Goal: Transaction & Acquisition: Download file/media

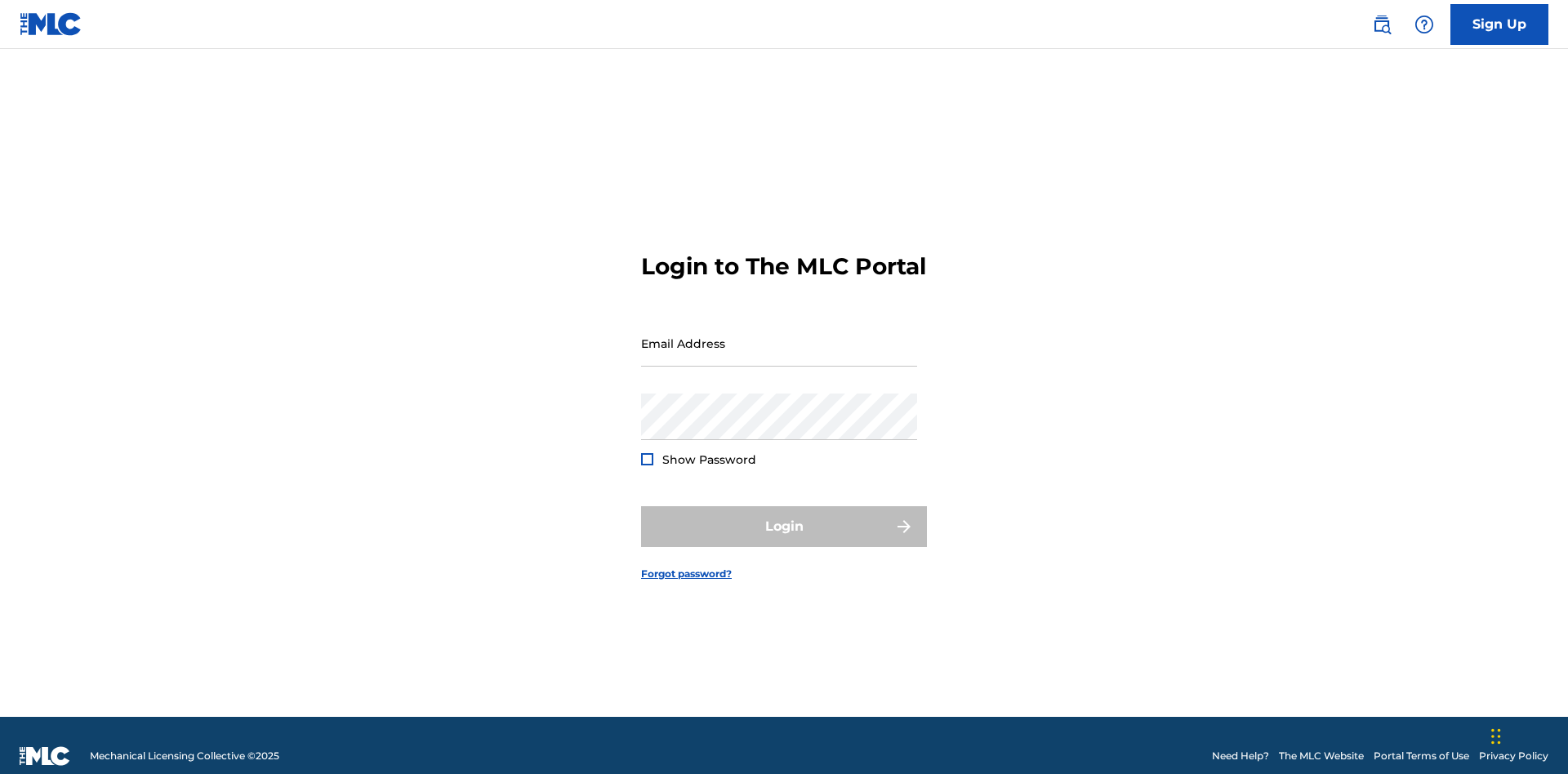
scroll to position [21, 0]
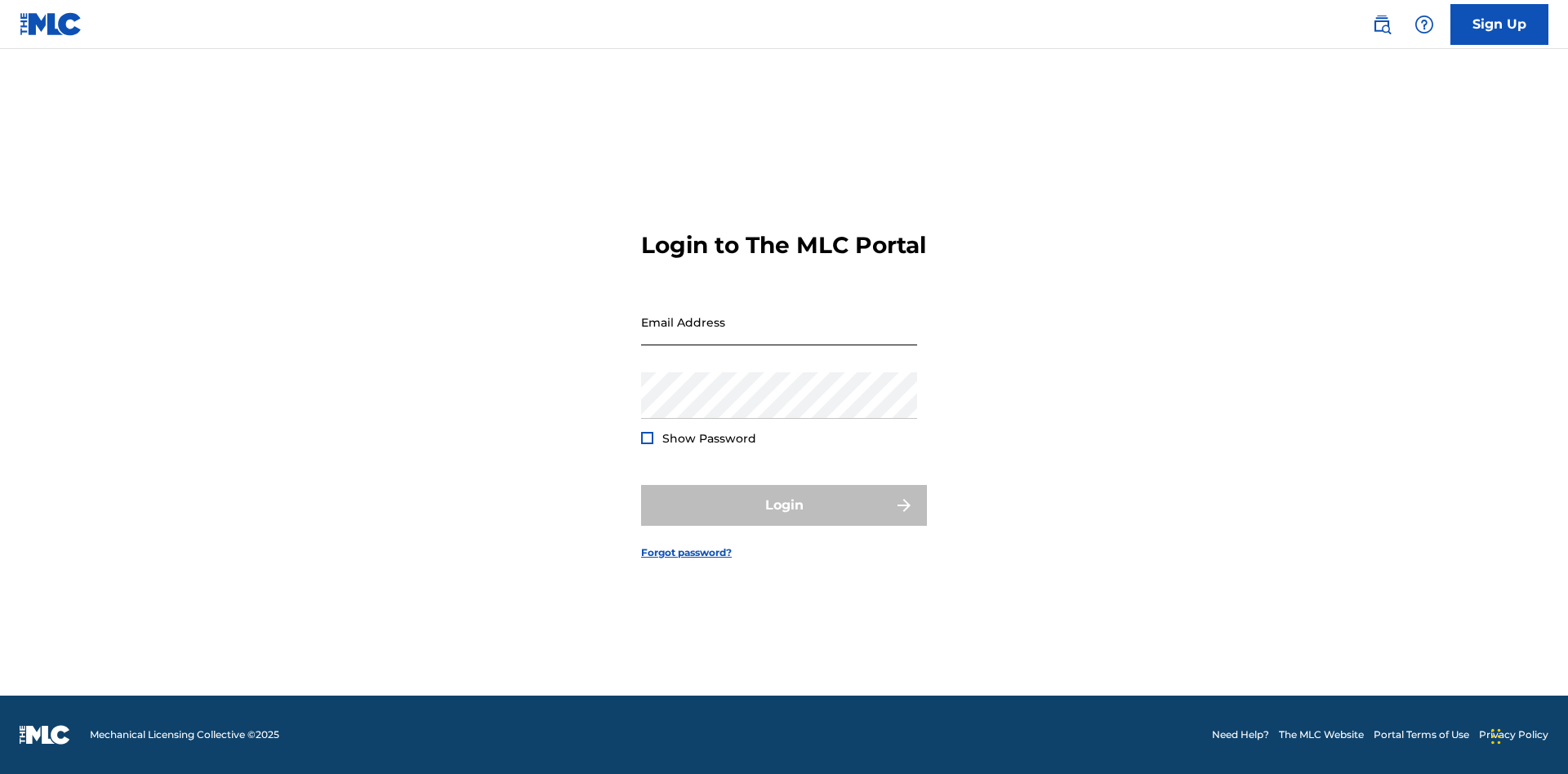
click at [779, 335] on input "Email Address" at bounding box center [779, 322] width 276 height 46
type input "[EMAIL_ADDRESS][DOMAIN_NAME]"
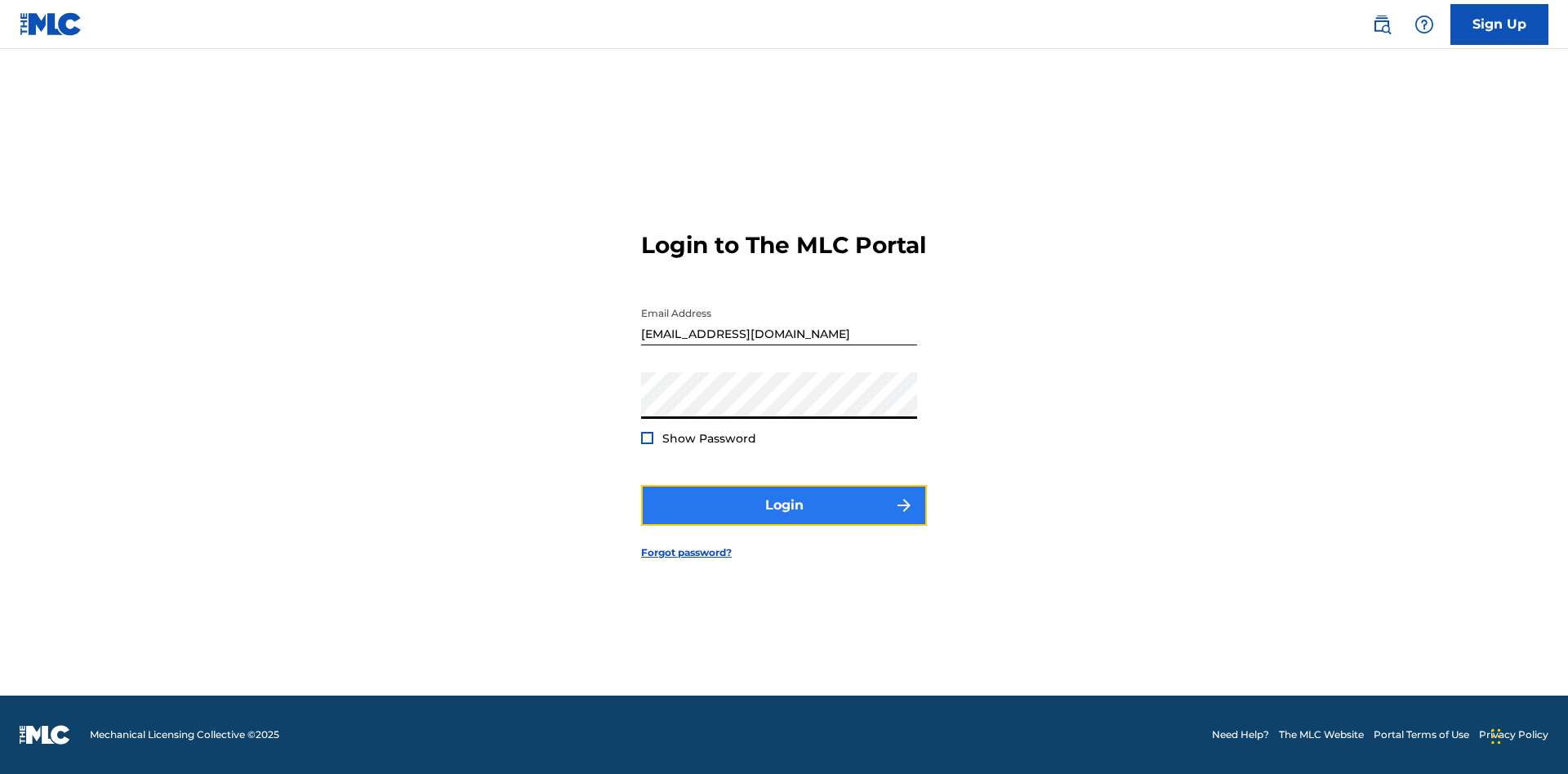
click at [784, 520] on button "Login" at bounding box center [784, 505] width 286 height 40
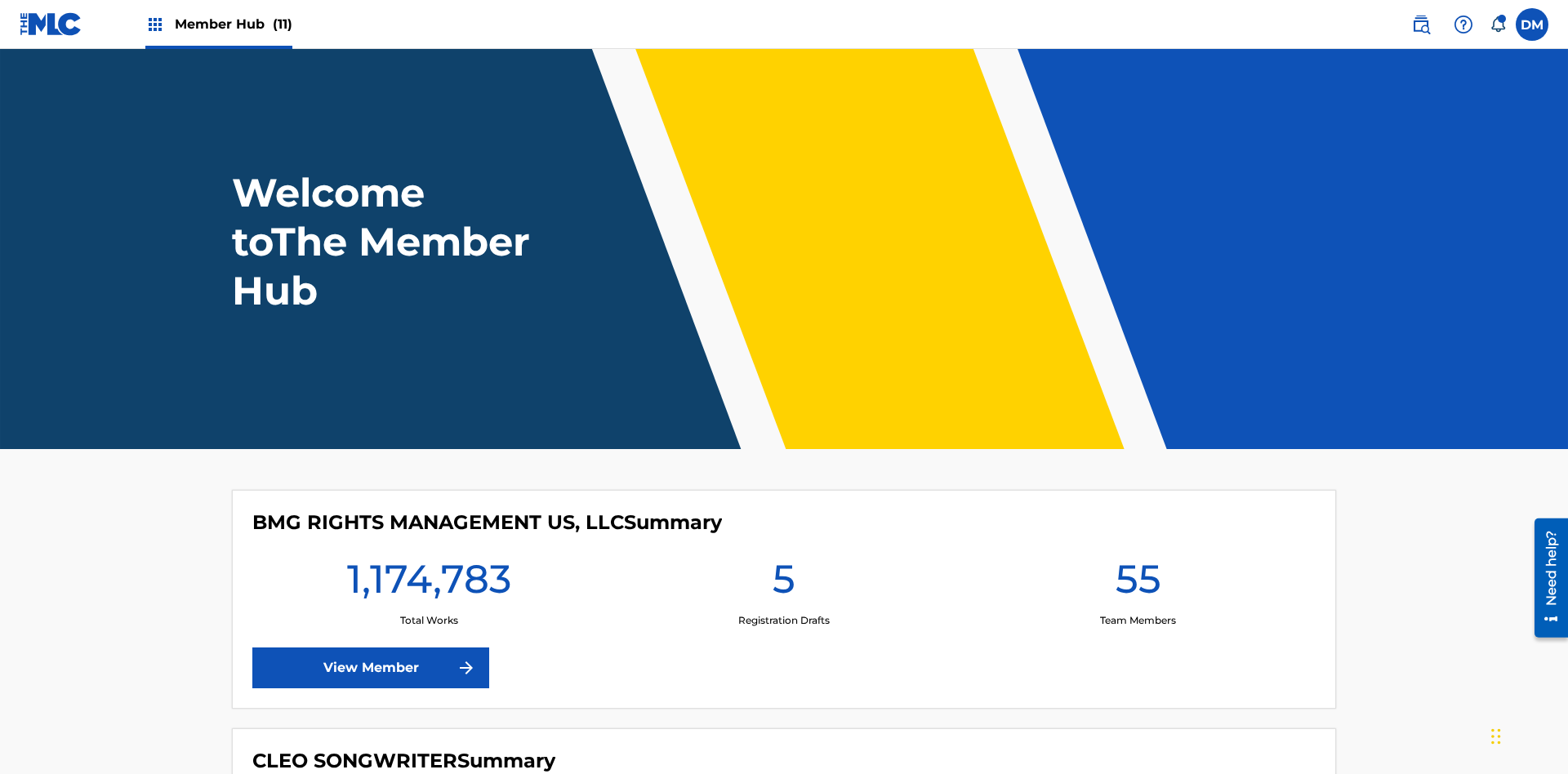
scroll to position [70, 0]
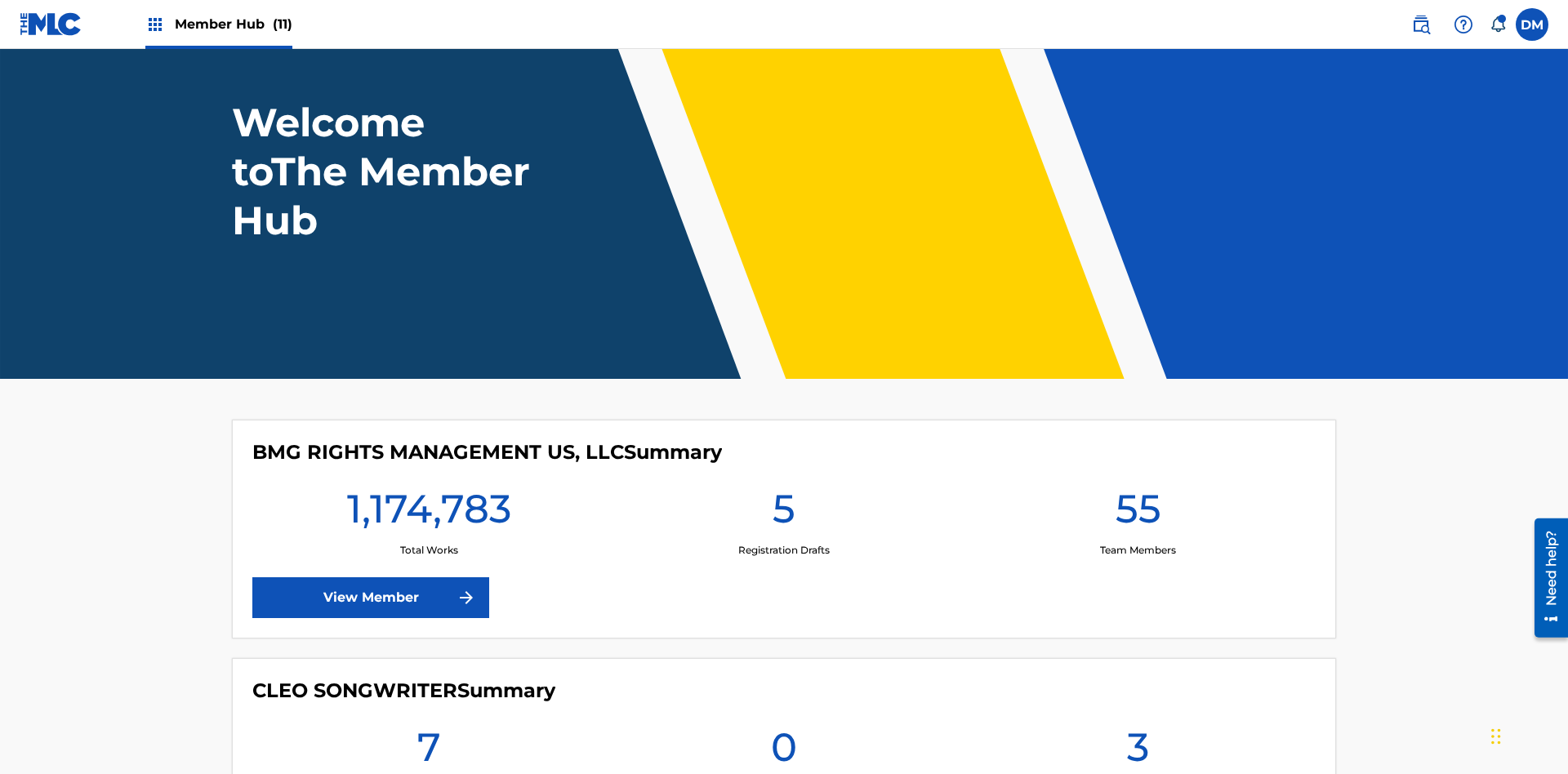
click at [233, 24] on span "Member Hub (11)" at bounding box center [234, 24] width 117 height 19
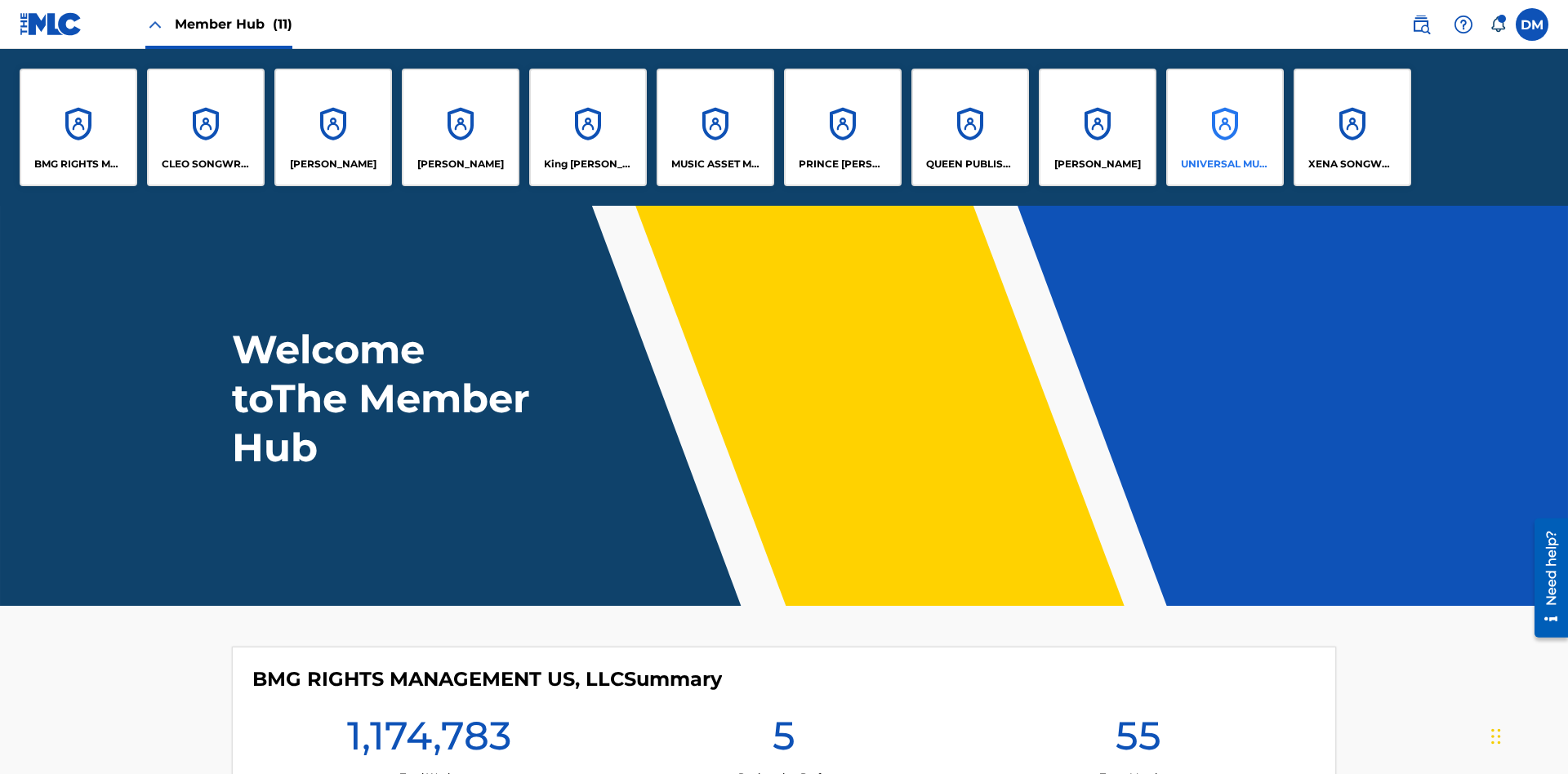
click at [1224, 164] on p "UNIVERSAL MUSIC PUB GROUP" at bounding box center [1226, 164] width 89 height 15
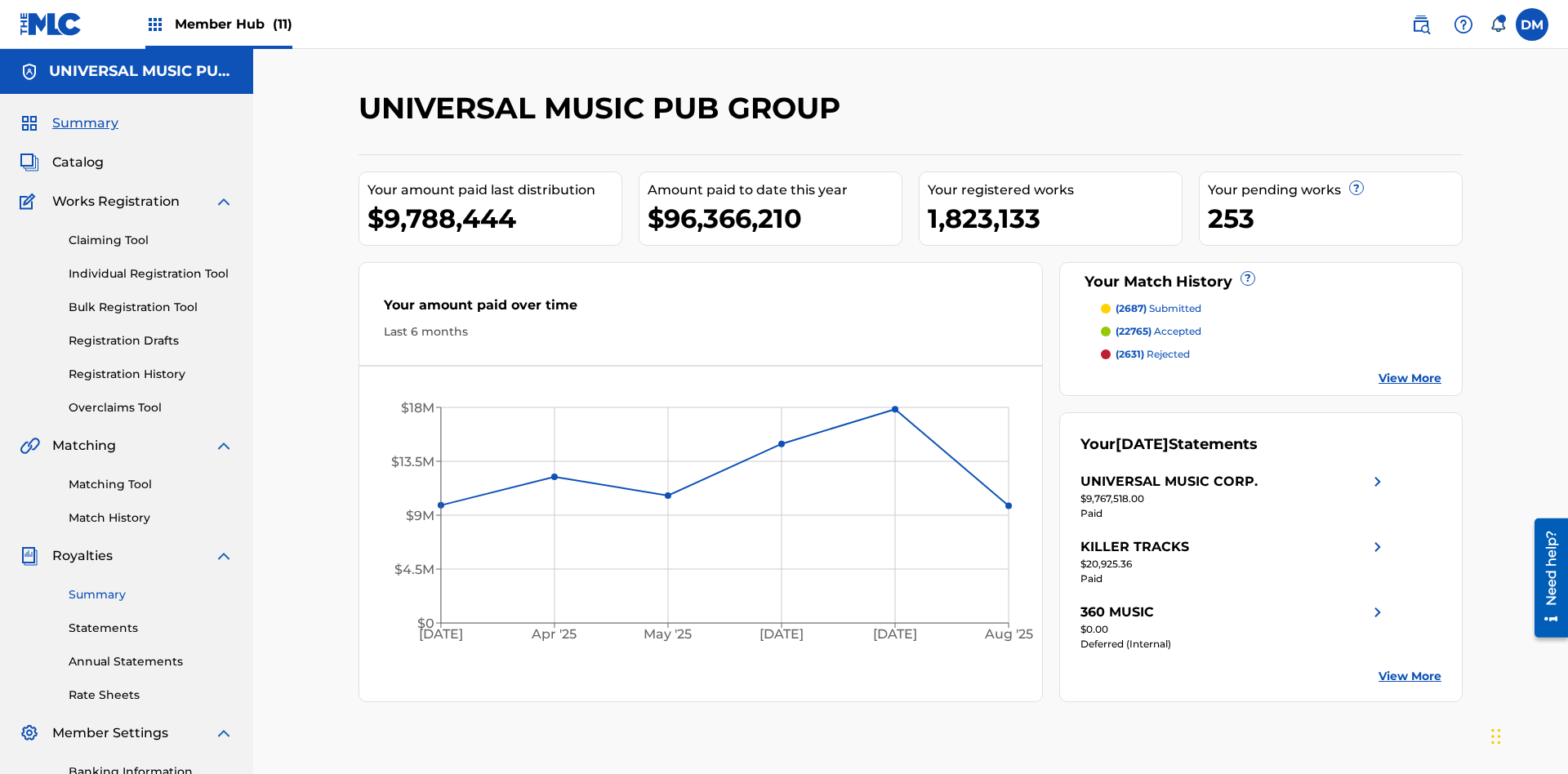
click at [151, 586] on link "Summary" at bounding box center [151, 595] width 165 height 17
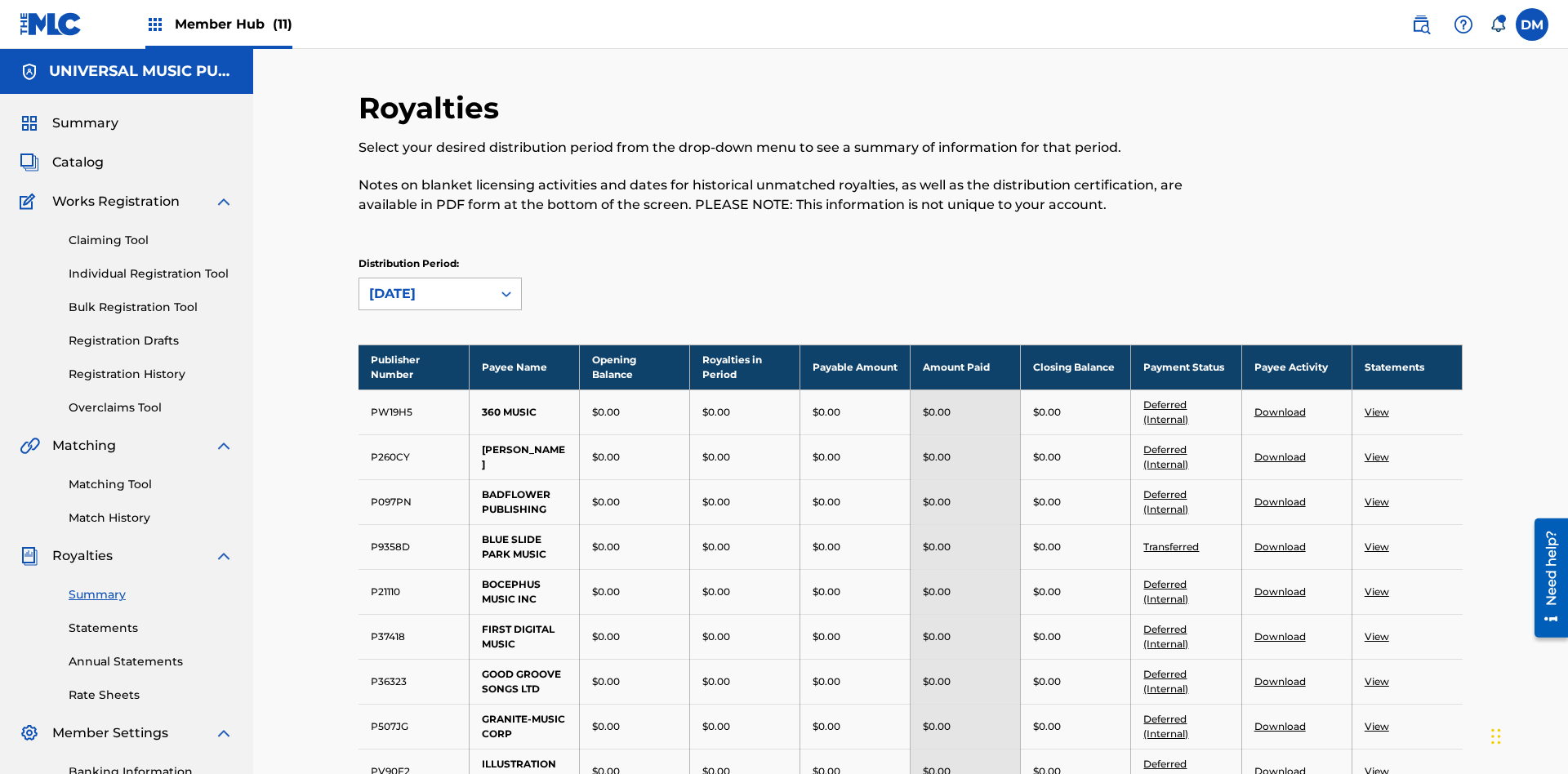
click at [425, 284] on div "[DATE]" at bounding box center [425, 294] width 112 height 20
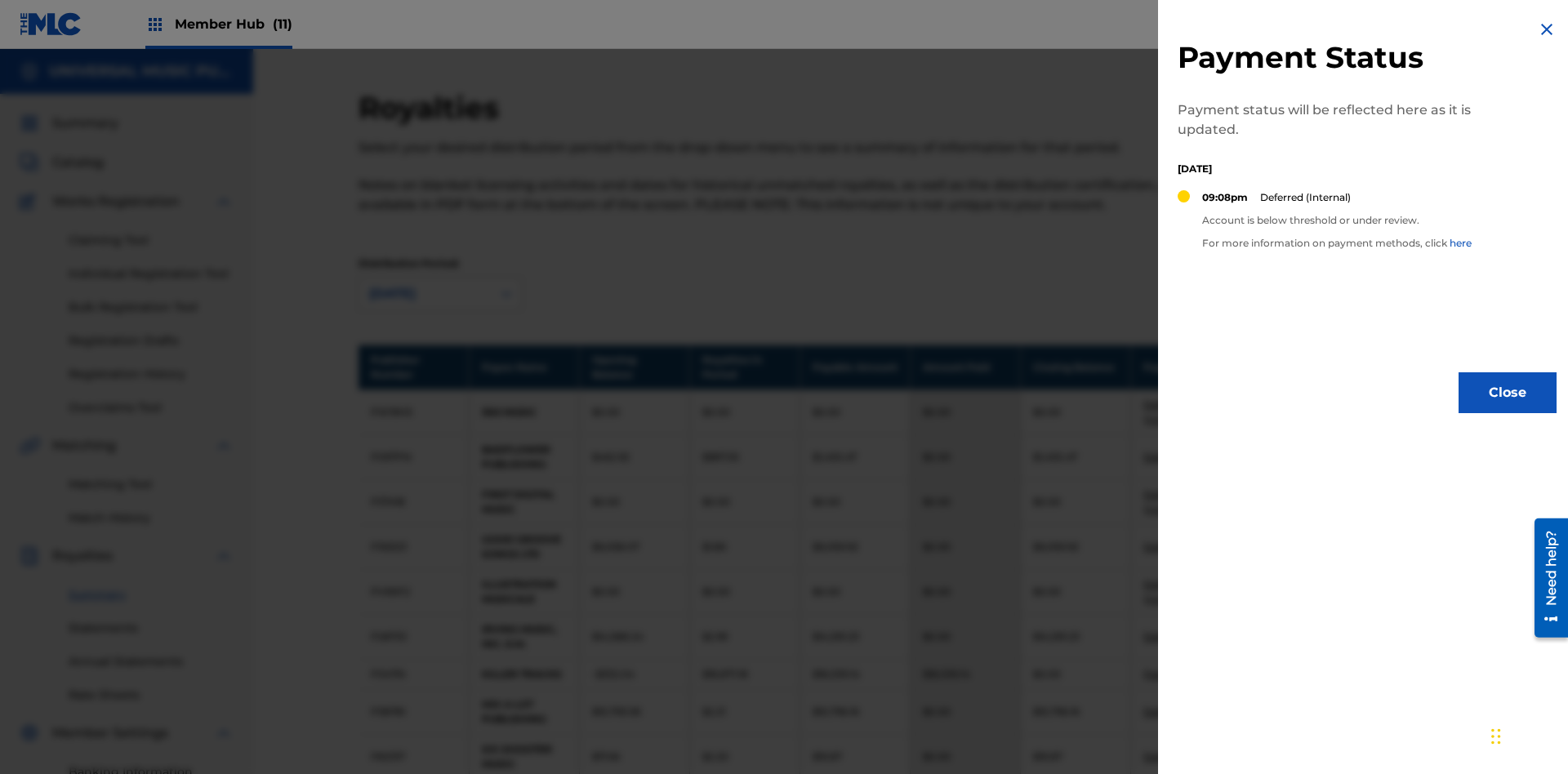
click at [1547, 30] on img at bounding box center [1547, 30] width 20 height 20
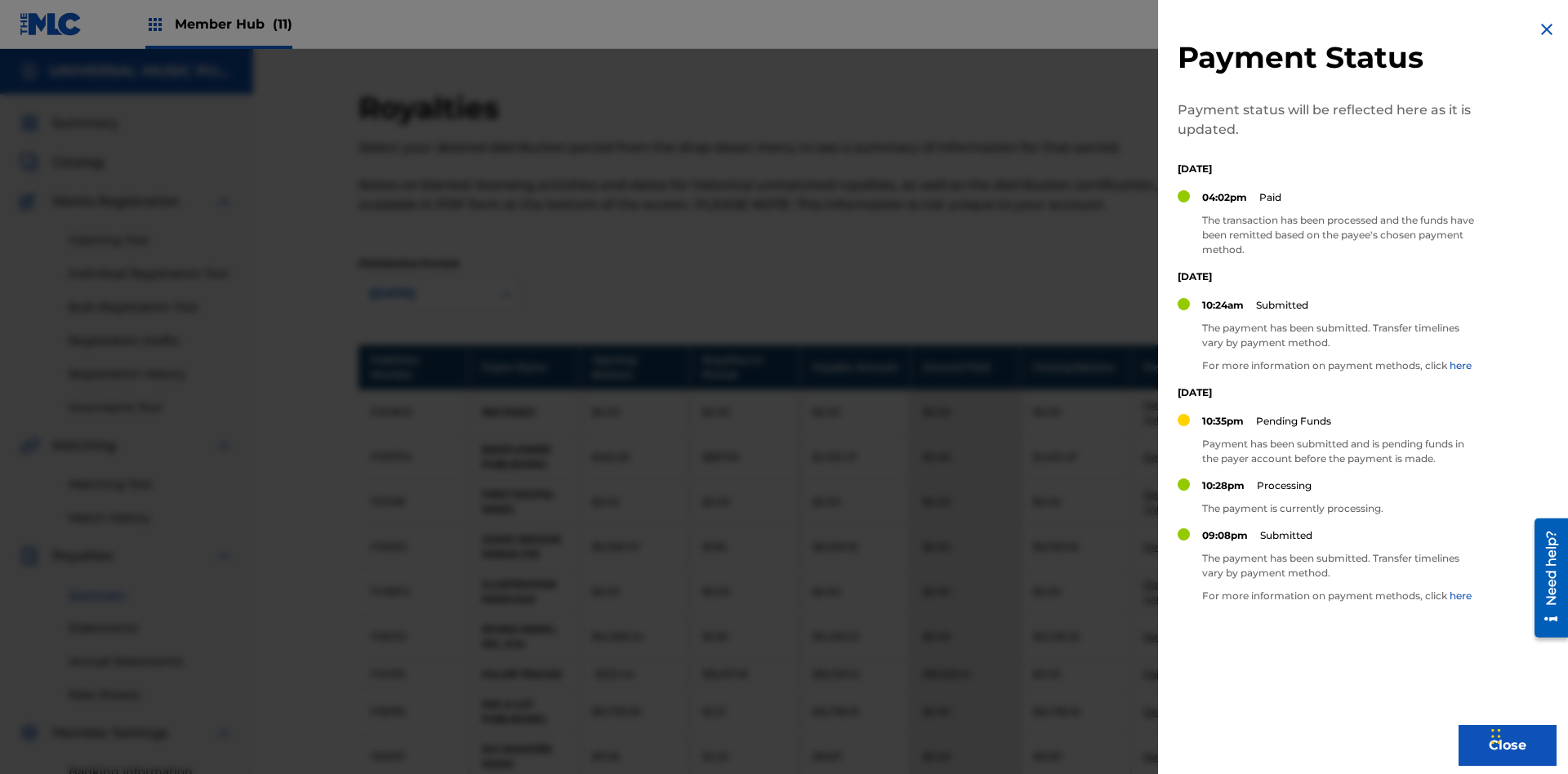
click at [1547, 30] on img at bounding box center [1547, 30] width 20 height 20
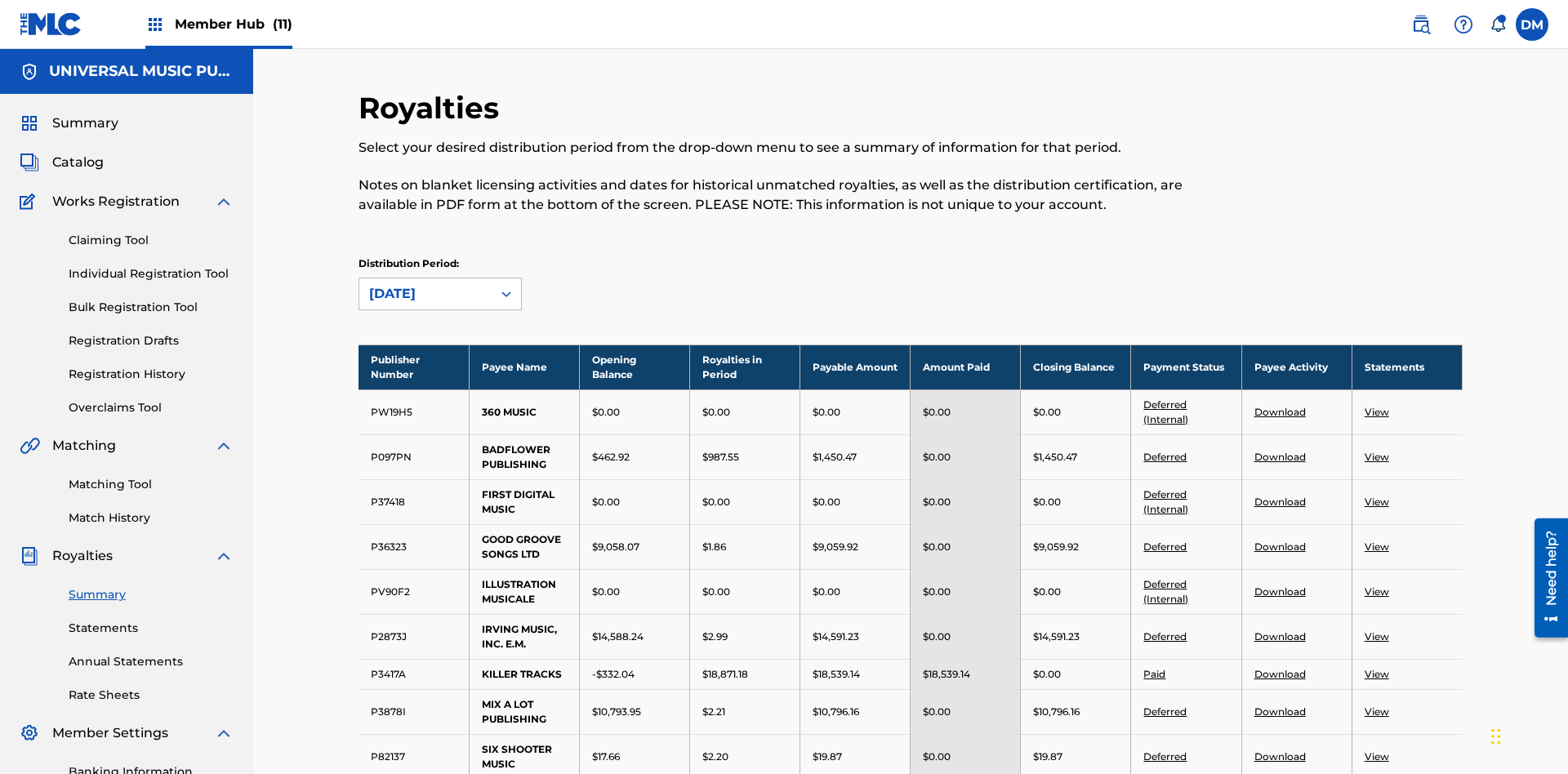
click at [1279, 541] on link "Download" at bounding box center [1281, 547] width 51 height 12
click at [1279, 751] on link "Download" at bounding box center [1281, 757] width 51 height 12
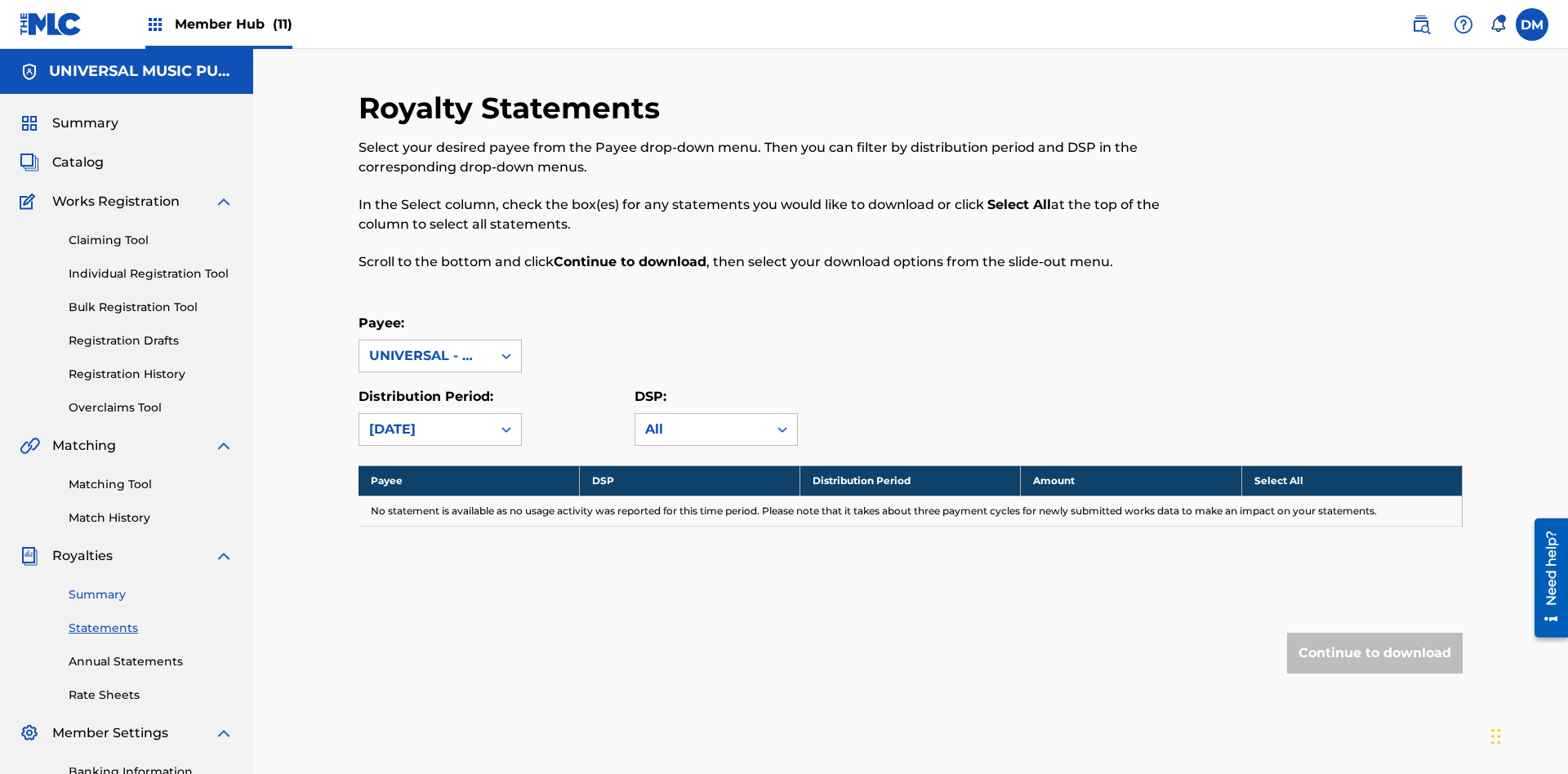
click at [151, 586] on link "Summary" at bounding box center [151, 595] width 165 height 17
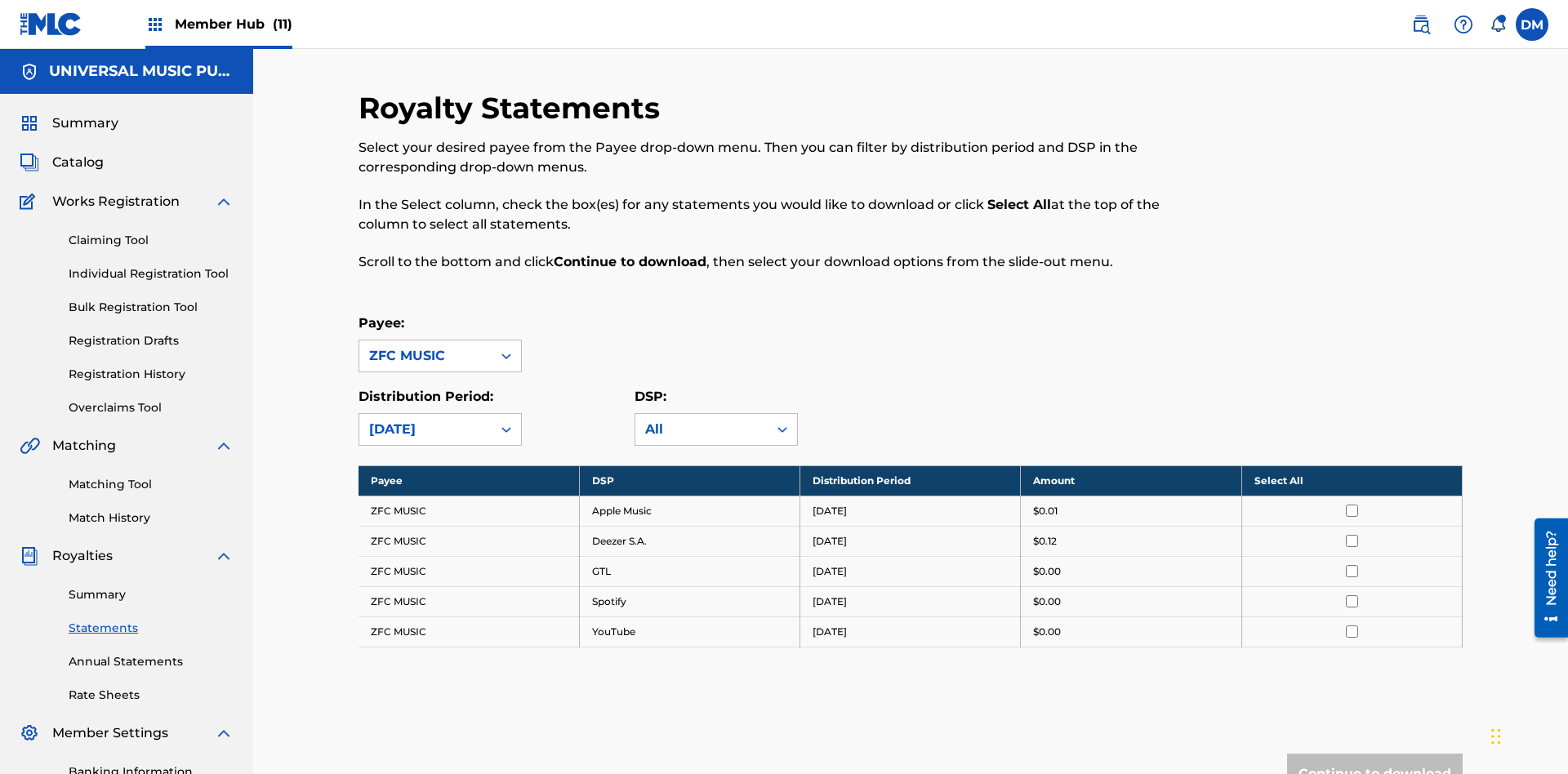
click at [1352, 505] on input "checkbox" at bounding box center [1352, 510] width 12 height 12
click at [1352, 535] on input "checkbox" at bounding box center [1352, 541] width 12 height 12
click at [1352, 565] on input "checkbox" at bounding box center [1352, 571] width 12 height 12
click at [1352, 596] on input "checkbox" at bounding box center [1352, 601] width 12 height 12
click at [1375, 754] on button "Continue to download" at bounding box center [1375, 774] width 176 height 40
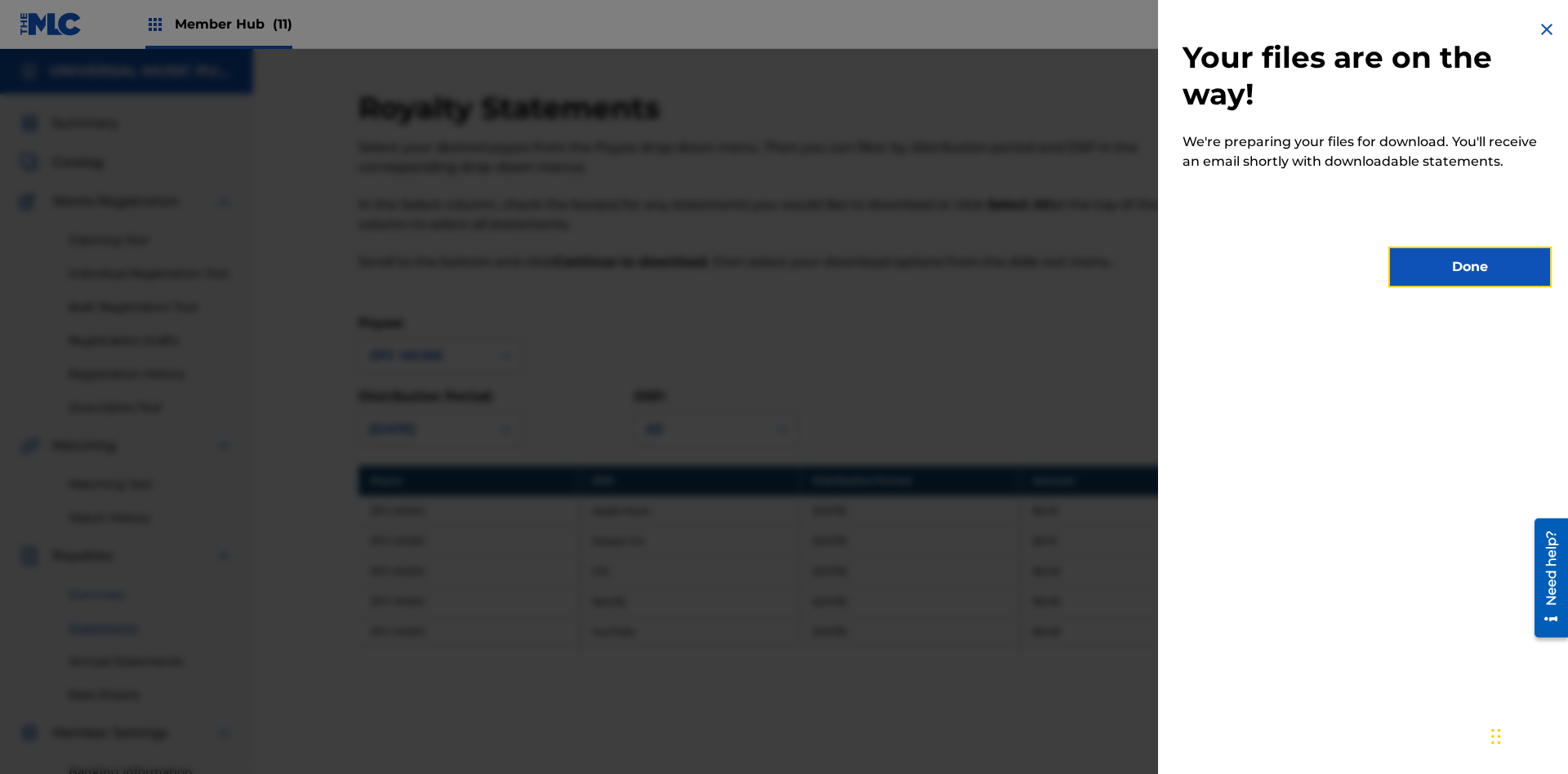
click at [1471, 267] on button "Done" at bounding box center [1471, 267] width 164 height 40
click at [151, 586] on link "Summary" at bounding box center [151, 595] width 165 height 17
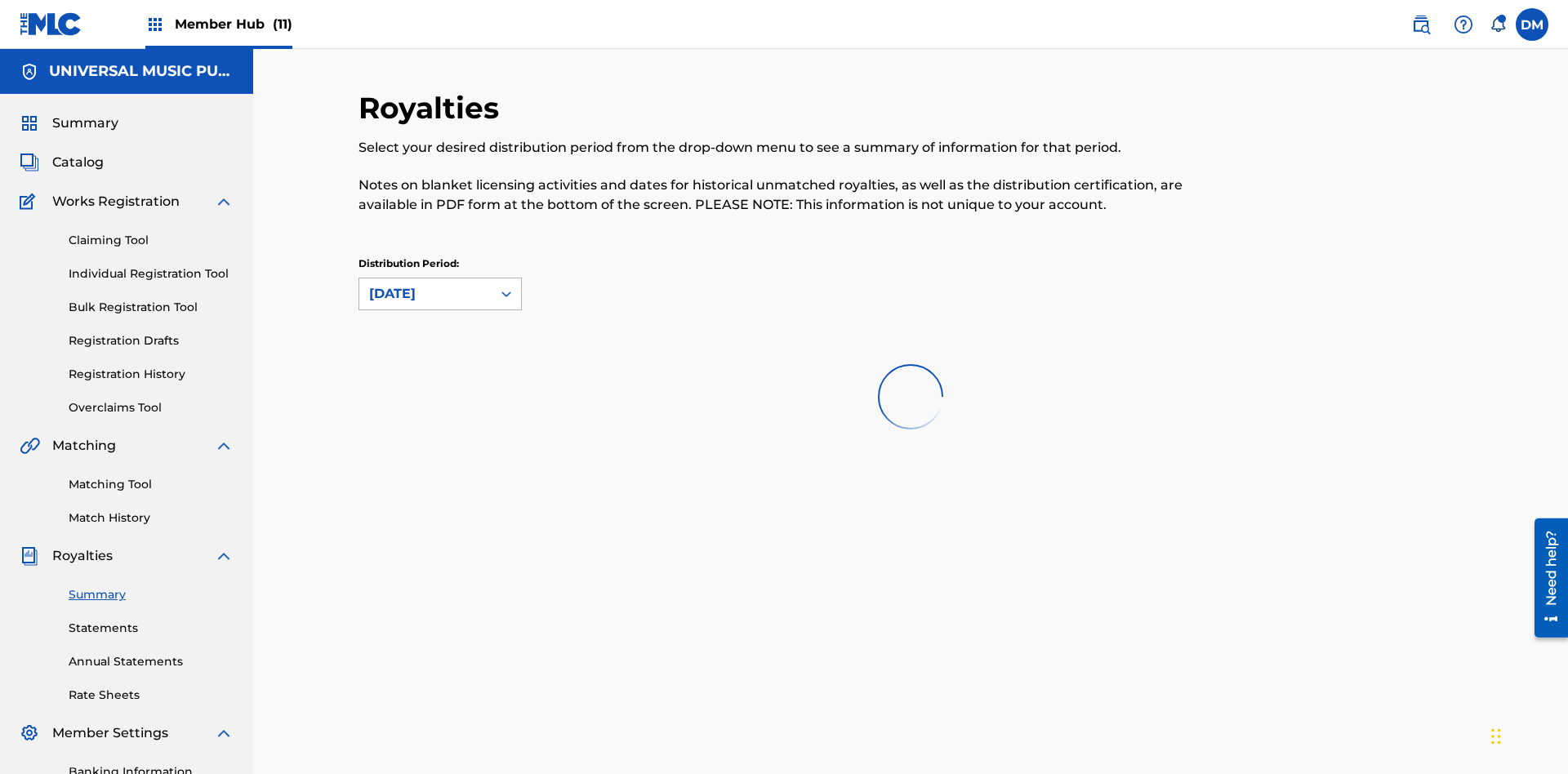
click at [425, 284] on div "[DATE]" at bounding box center [425, 294] width 112 height 20
